Goal: Task Accomplishment & Management: Use online tool/utility

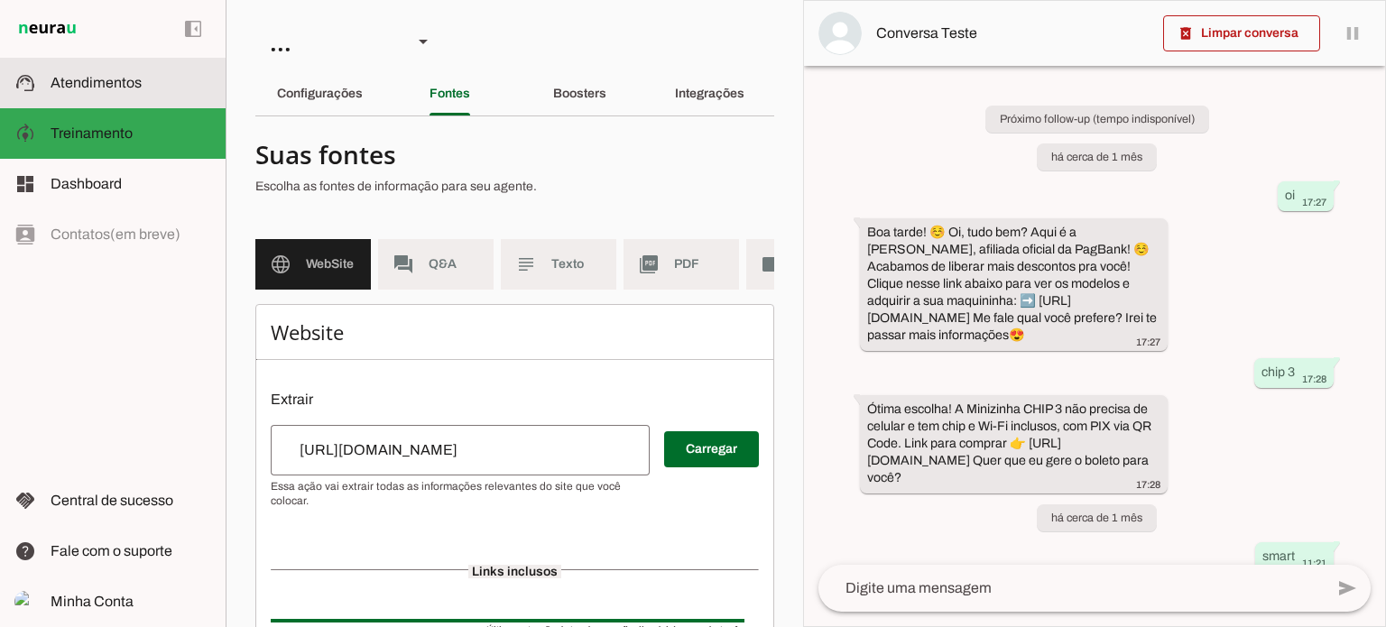
click at [90, 82] on span "Atendimentos" at bounding box center [96, 82] width 91 height 15
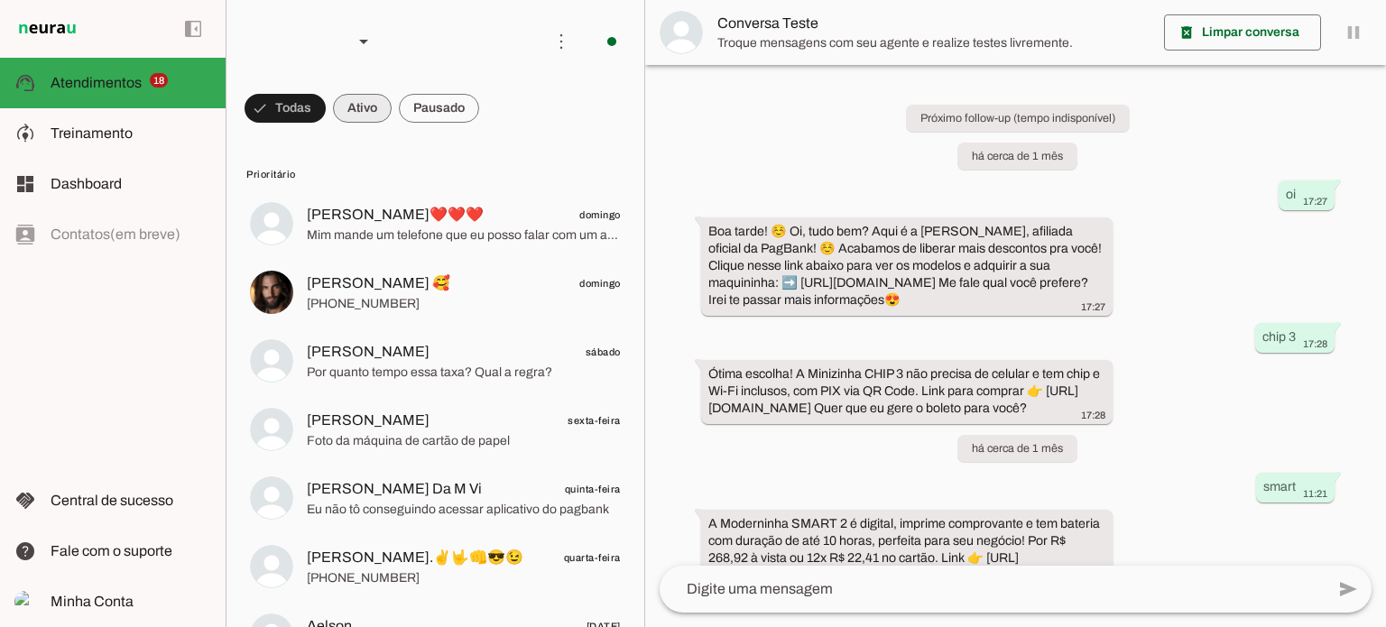
click at [371, 115] on span at bounding box center [362, 108] width 59 height 43
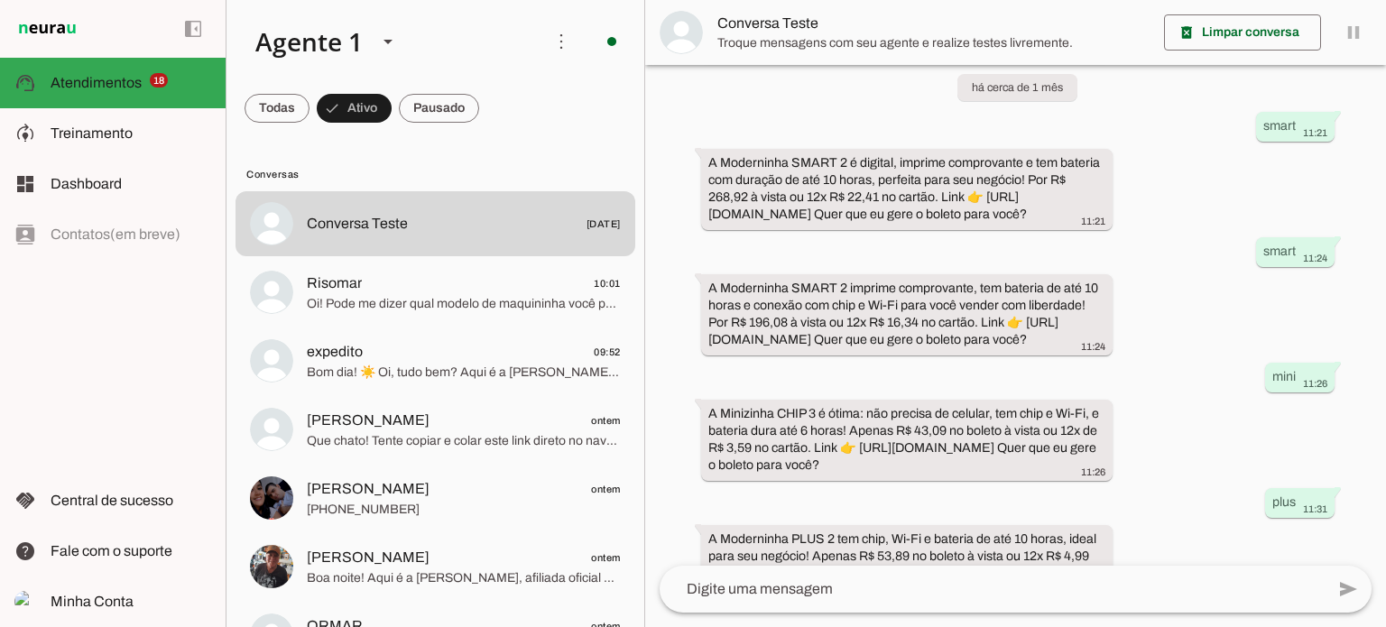
scroll to position [685, 0]
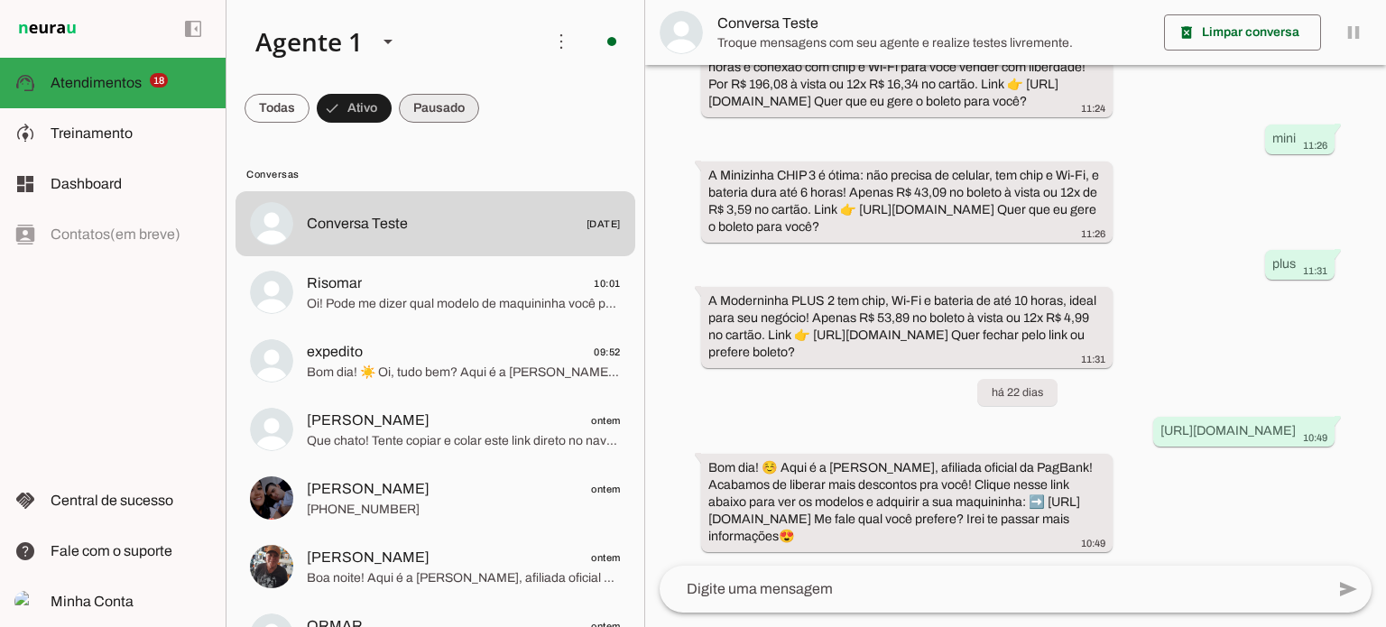
click at [442, 104] on span at bounding box center [439, 108] width 80 height 43
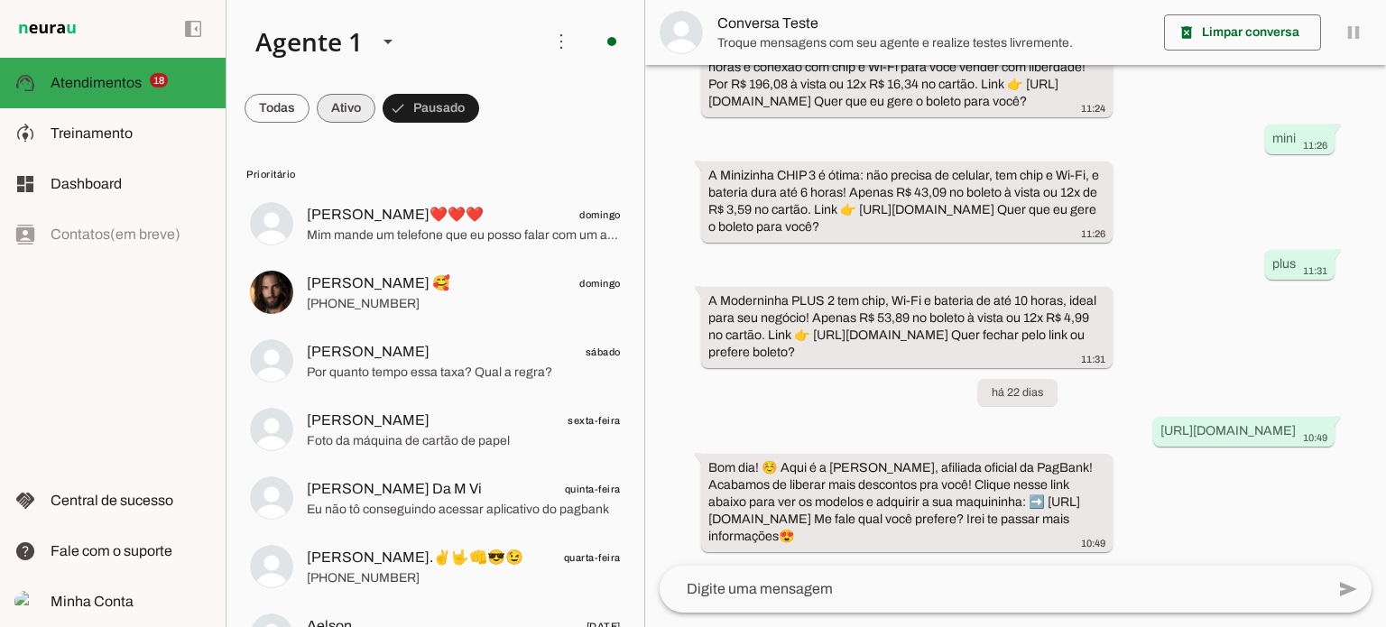
click at [334, 95] on span at bounding box center [346, 108] width 59 height 43
